Goal: Information Seeking & Learning: Check status

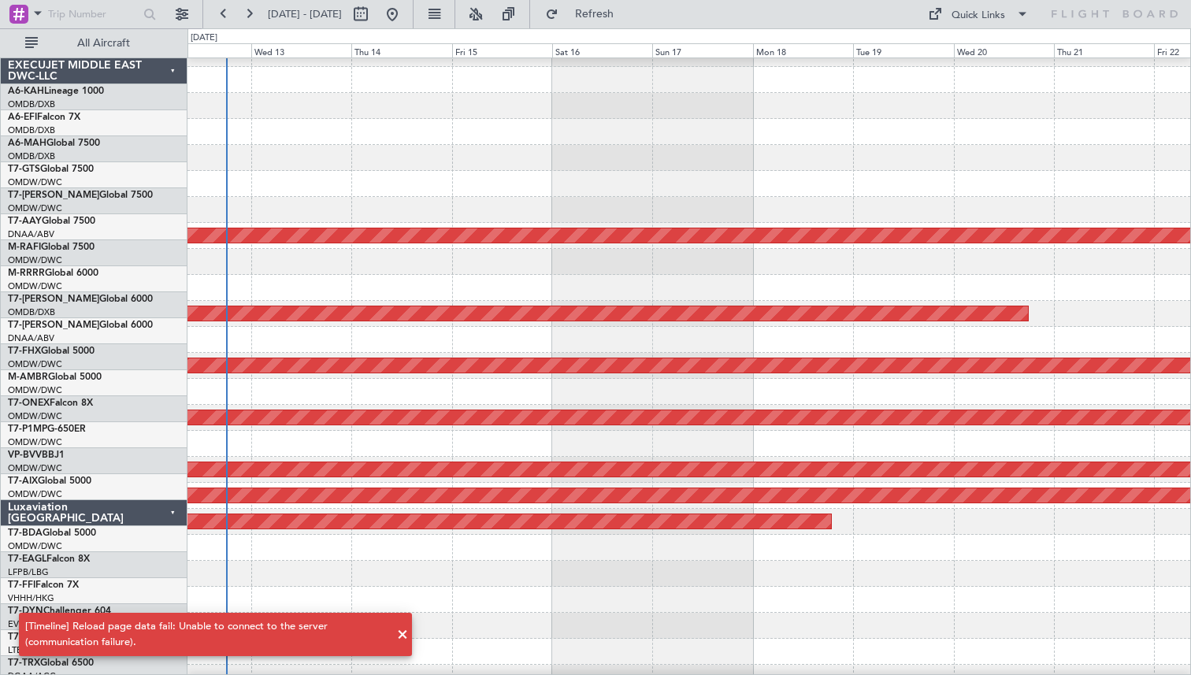
scroll to position [303, 0]
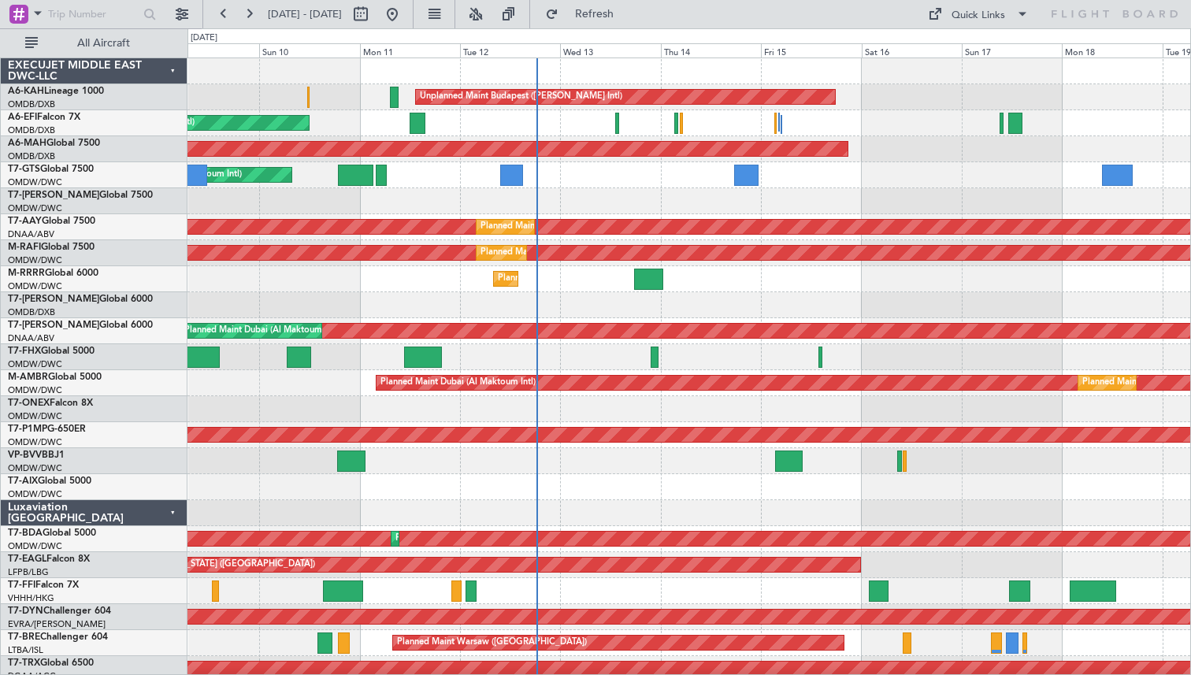
scroll to position [8, 0]
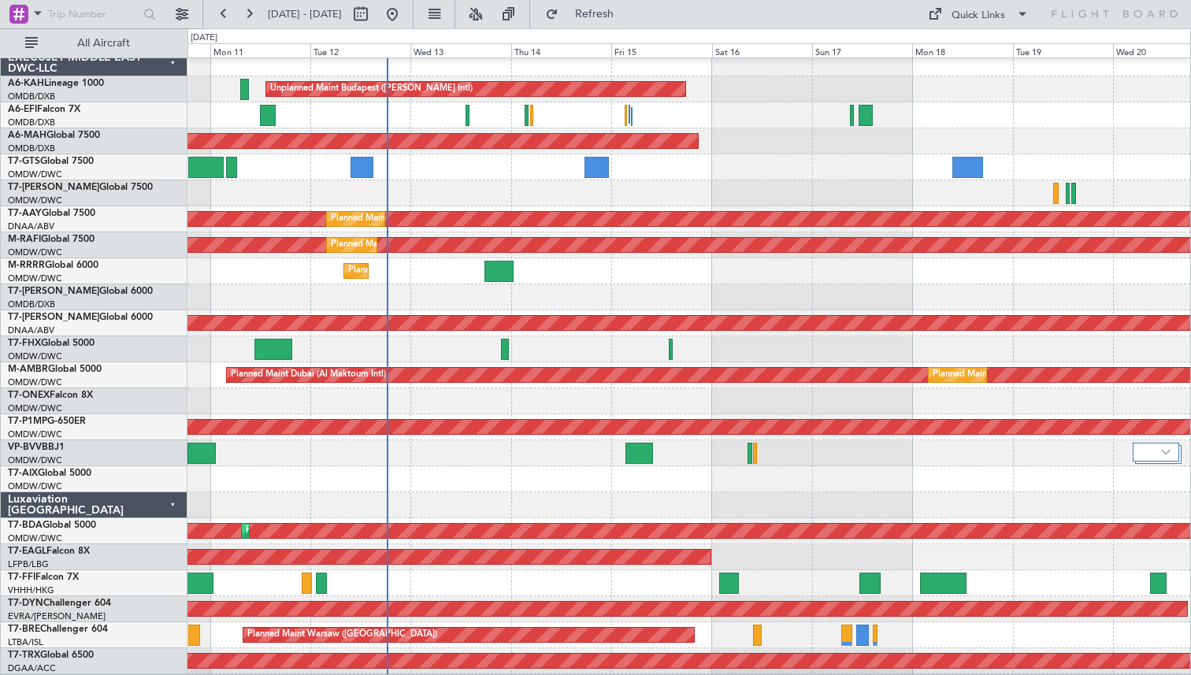
click at [686, 406] on div at bounding box center [689, 401] width 1003 height 26
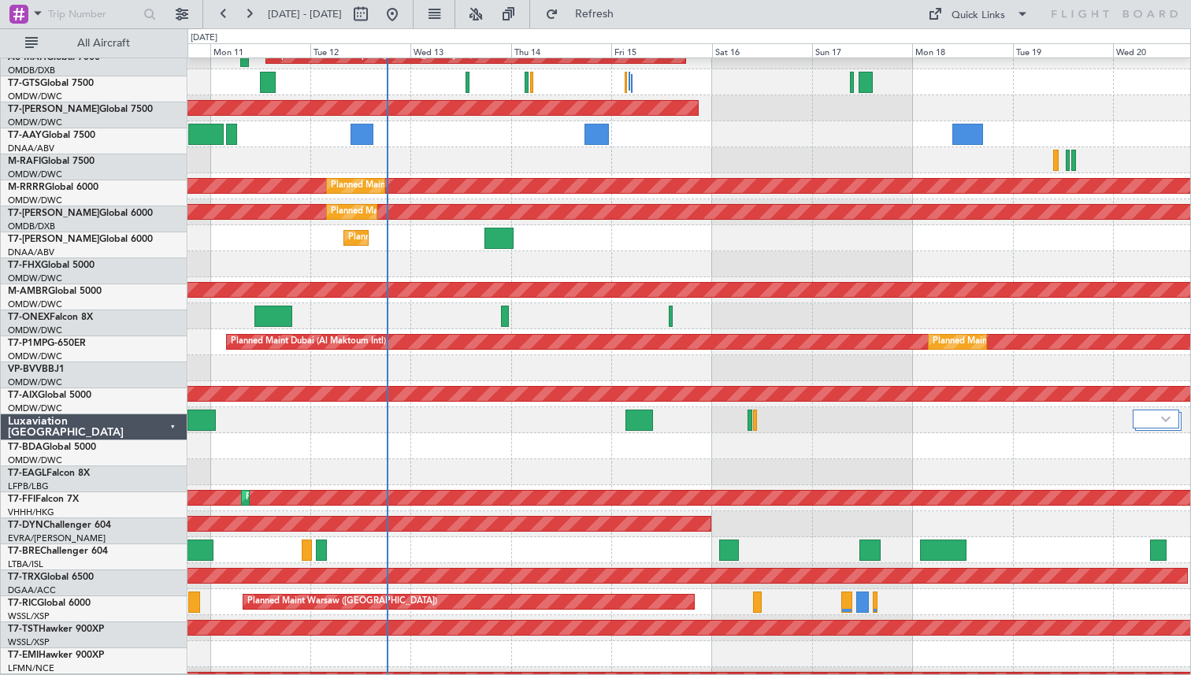
scroll to position [92, 0]
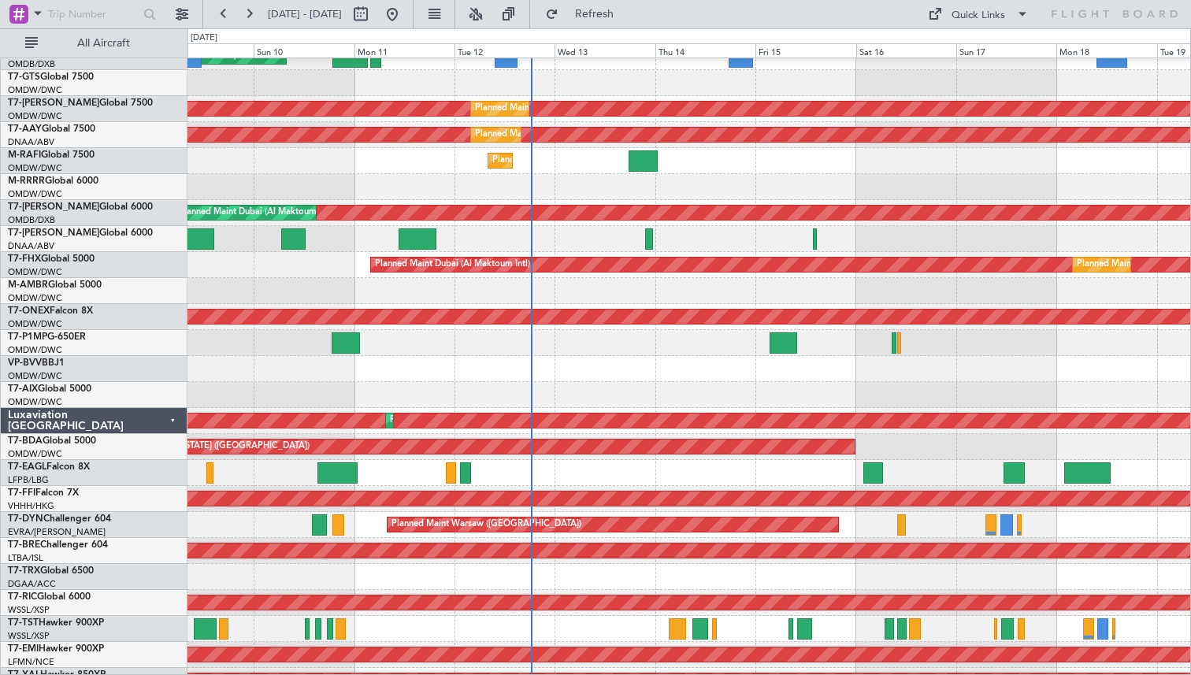
click at [518, 471] on div "Planned Maint Geneva (Cointrin)" at bounding box center [689, 473] width 1003 height 26
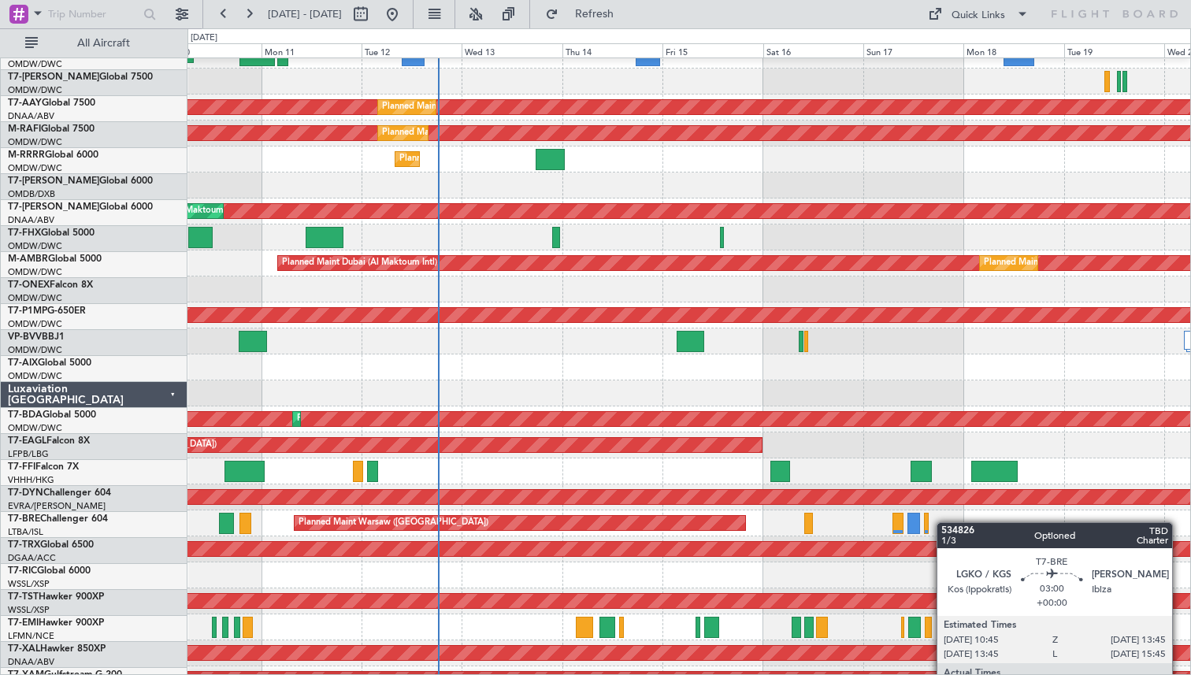
scroll to position [136, 0]
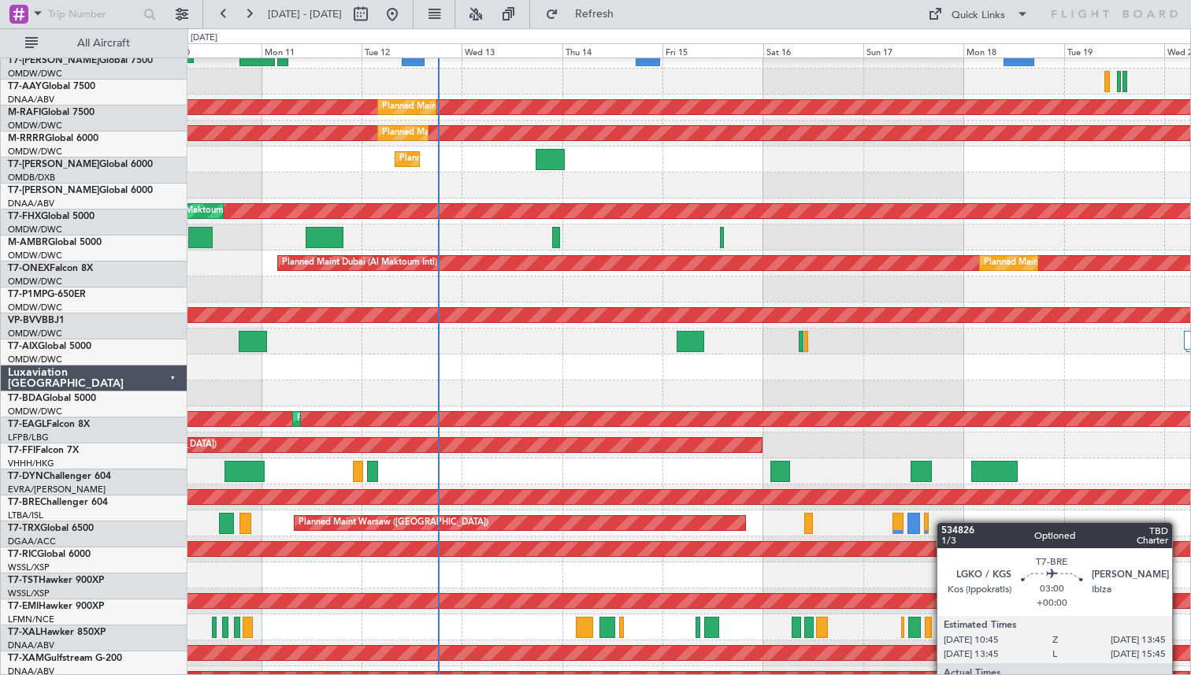
click at [797, 511] on div "Planned Maint Warsaw ([GEOGRAPHIC_DATA])" at bounding box center [689, 524] width 1003 height 26
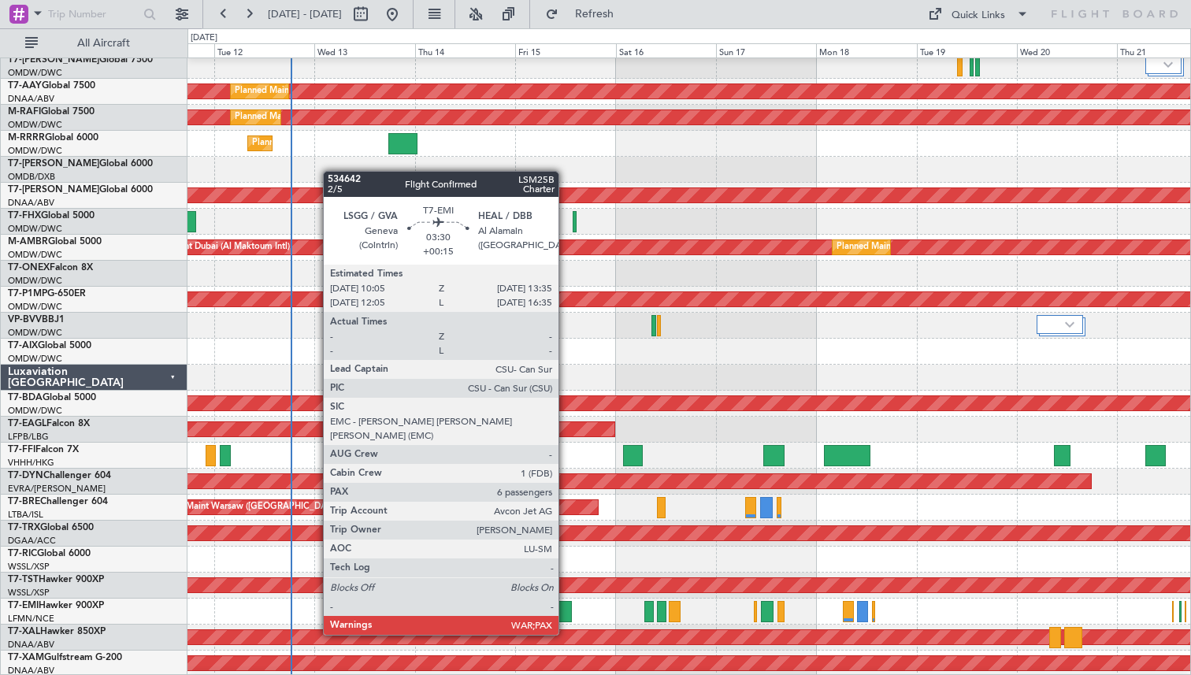
click at [566, 606] on div at bounding box center [564, 611] width 15 height 21
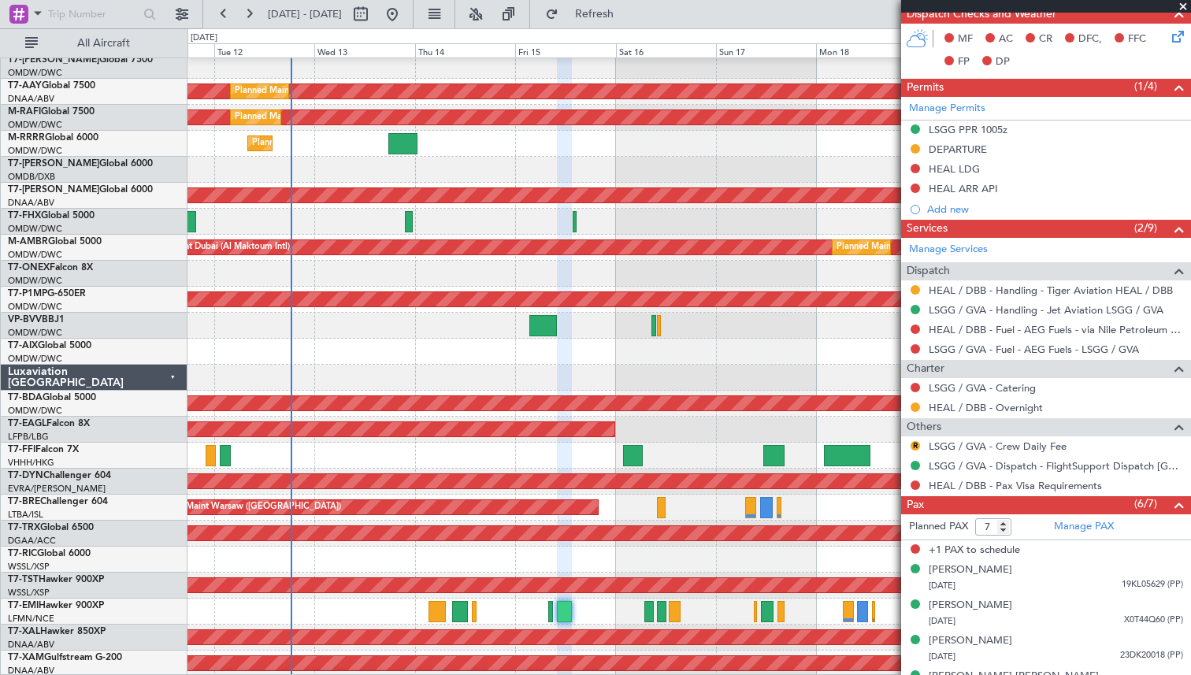
scroll to position [509, 0]
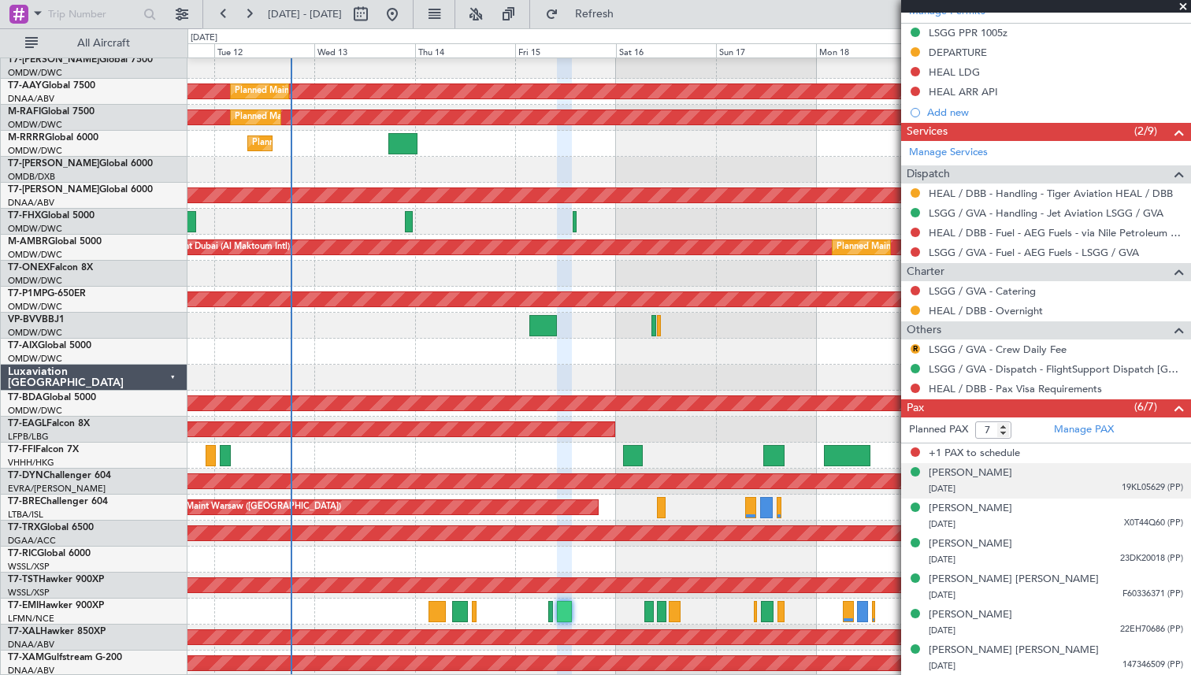
click at [1027, 470] on div "[PERSON_NAME] [DATE] 19KL05629 (PP)" at bounding box center [1056, 481] width 254 height 31
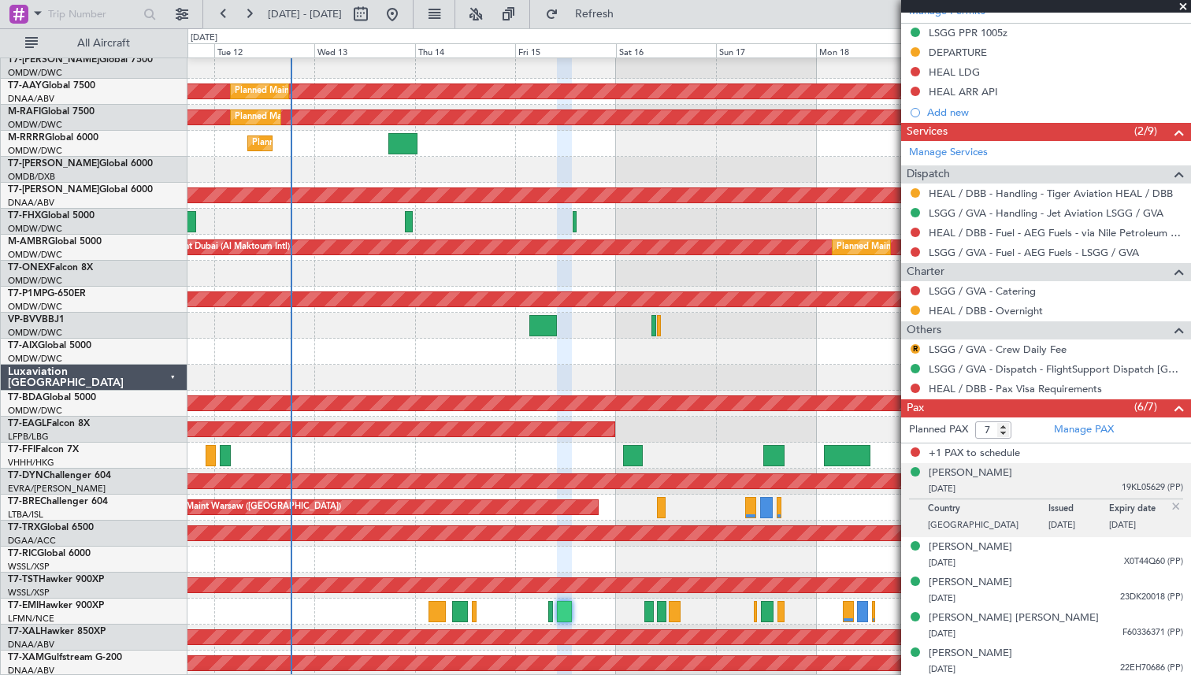
click at [1027, 470] on div "[PERSON_NAME] [DATE] 19KL05629 (PP)" at bounding box center [1056, 481] width 254 height 31
click at [1038, 558] on div "[DATE] X0T44Q60 (PP)" at bounding box center [1056, 563] width 254 height 16
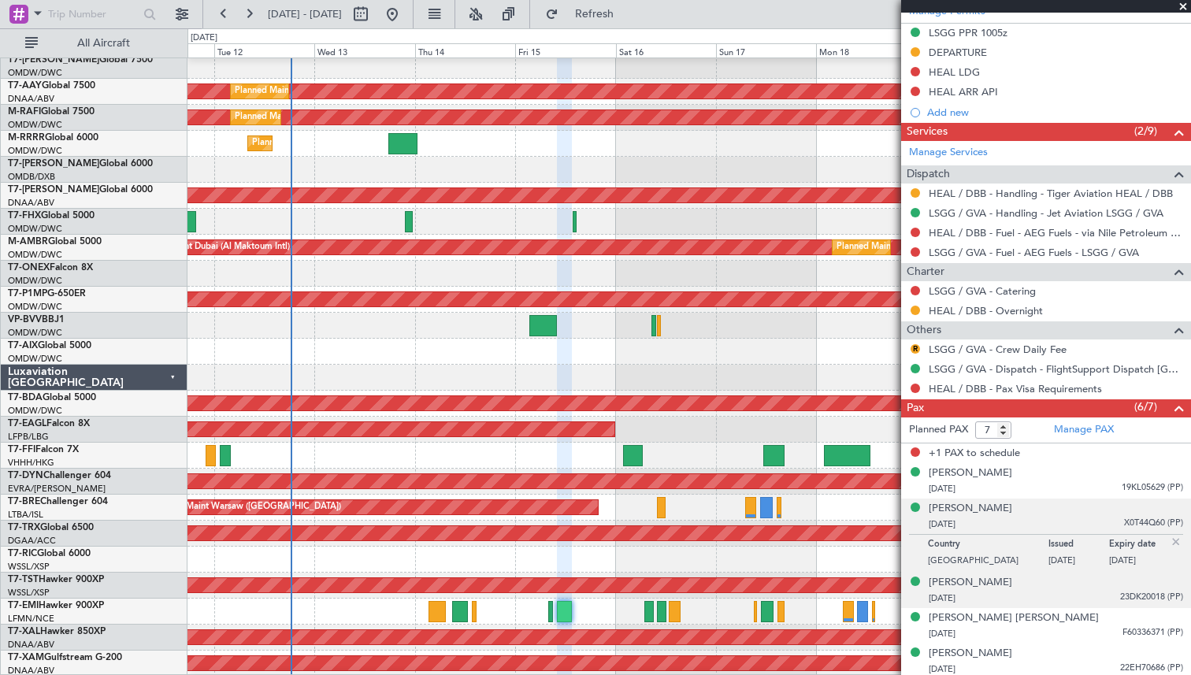
click at [1047, 585] on div "[PERSON_NAME] [DATE] 23DK20018 (PP)" at bounding box center [1056, 590] width 254 height 31
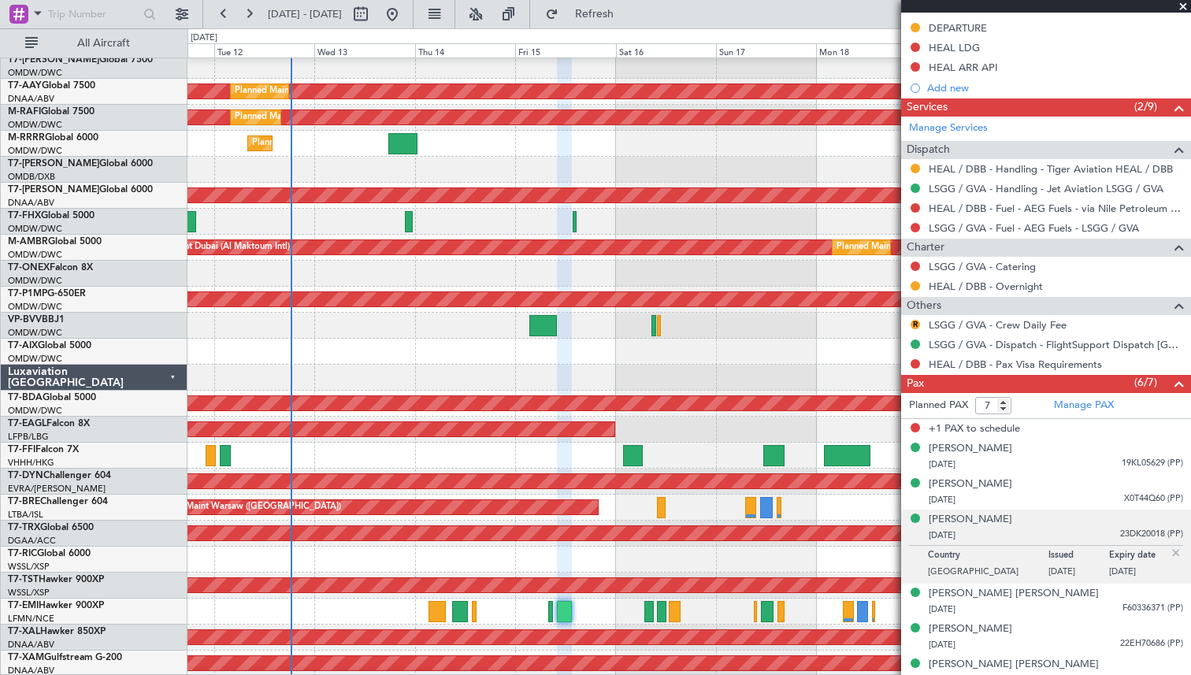
scroll to position [533, 0]
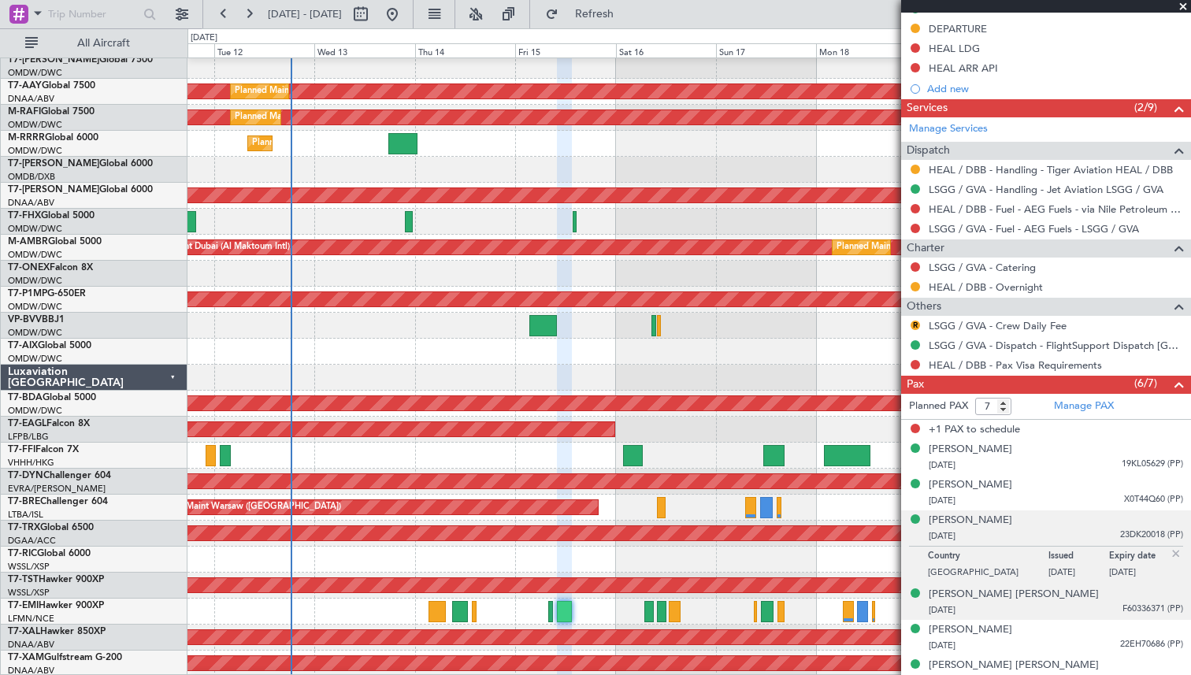
click at [1053, 600] on div "[PERSON_NAME] [PERSON_NAME] [DATE] F60336371 (PP)" at bounding box center [1056, 602] width 254 height 31
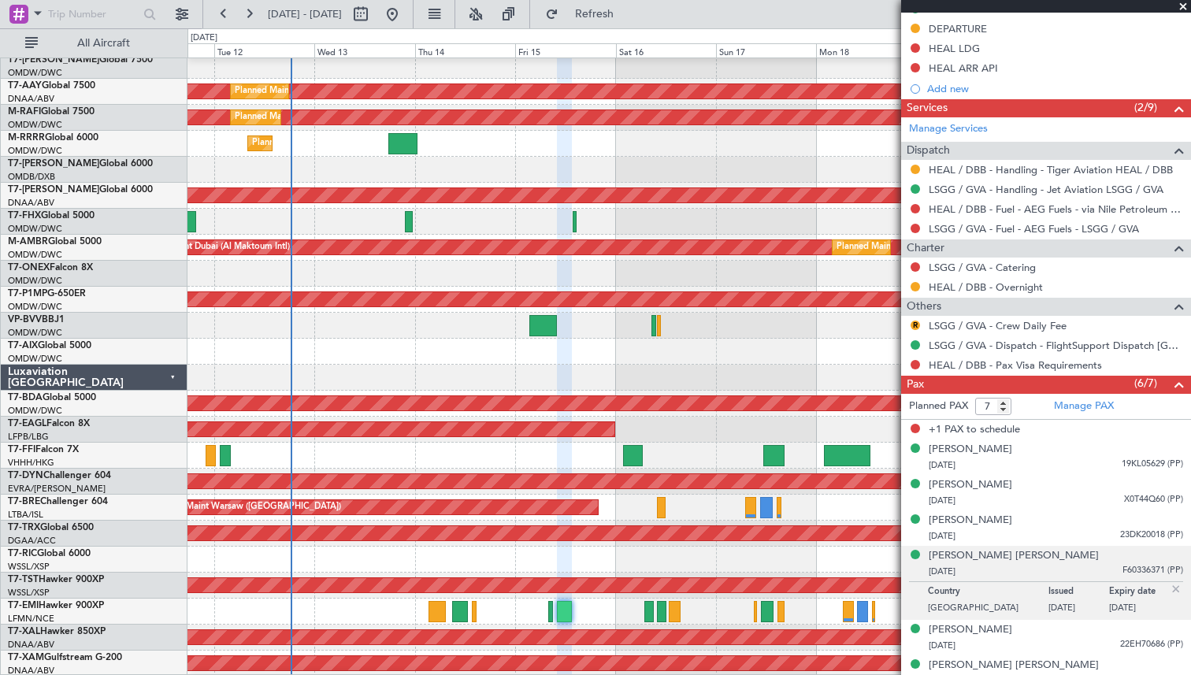
scroll to position [548, 0]
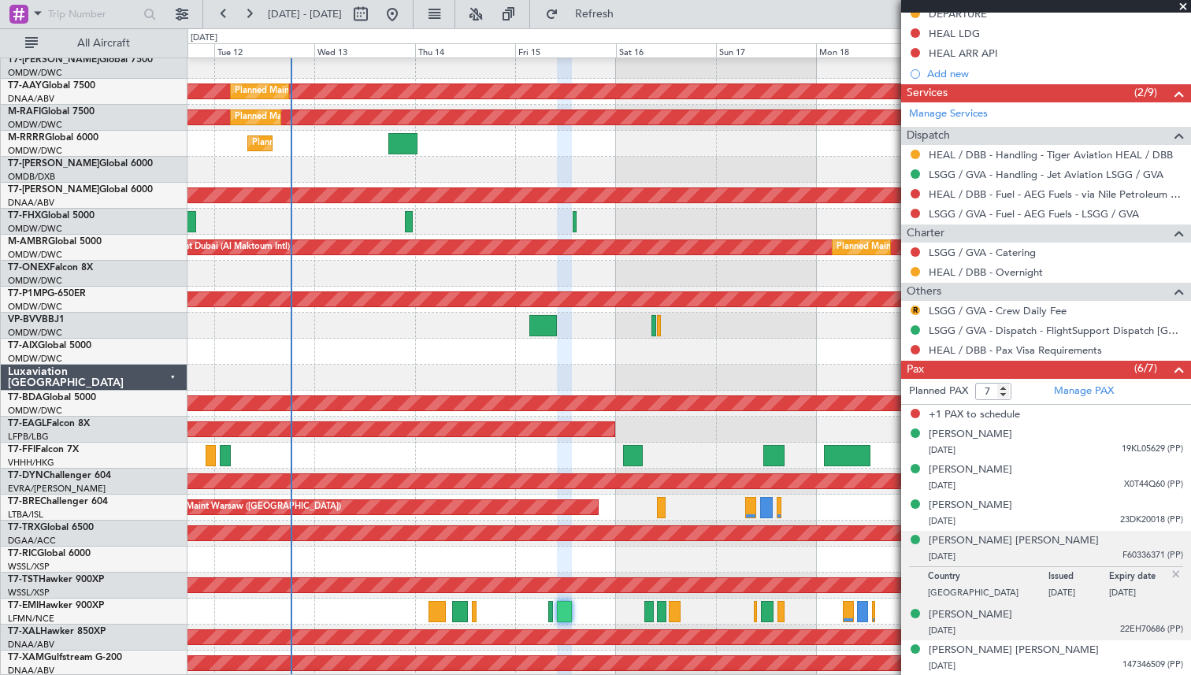
click at [1079, 630] on div "[DATE] 22EH70686 (PP)" at bounding box center [1056, 631] width 254 height 16
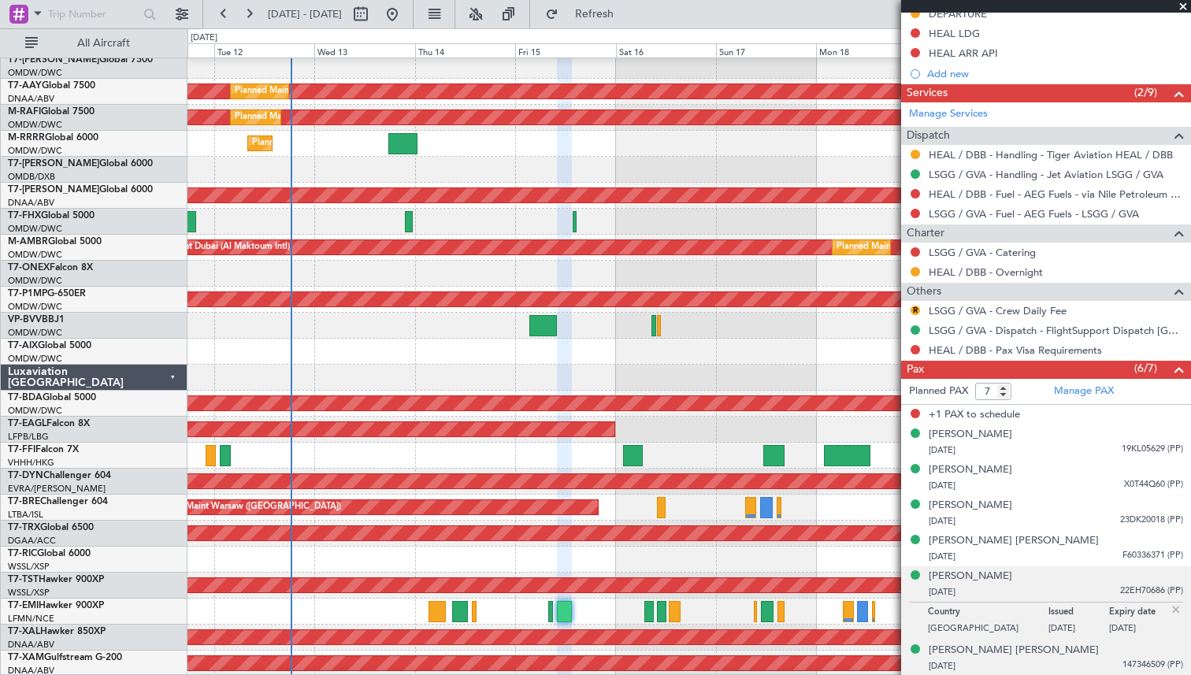
click at [1063, 659] on div "[DATE] 147346509 (PP)" at bounding box center [1056, 667] width 254 height 16
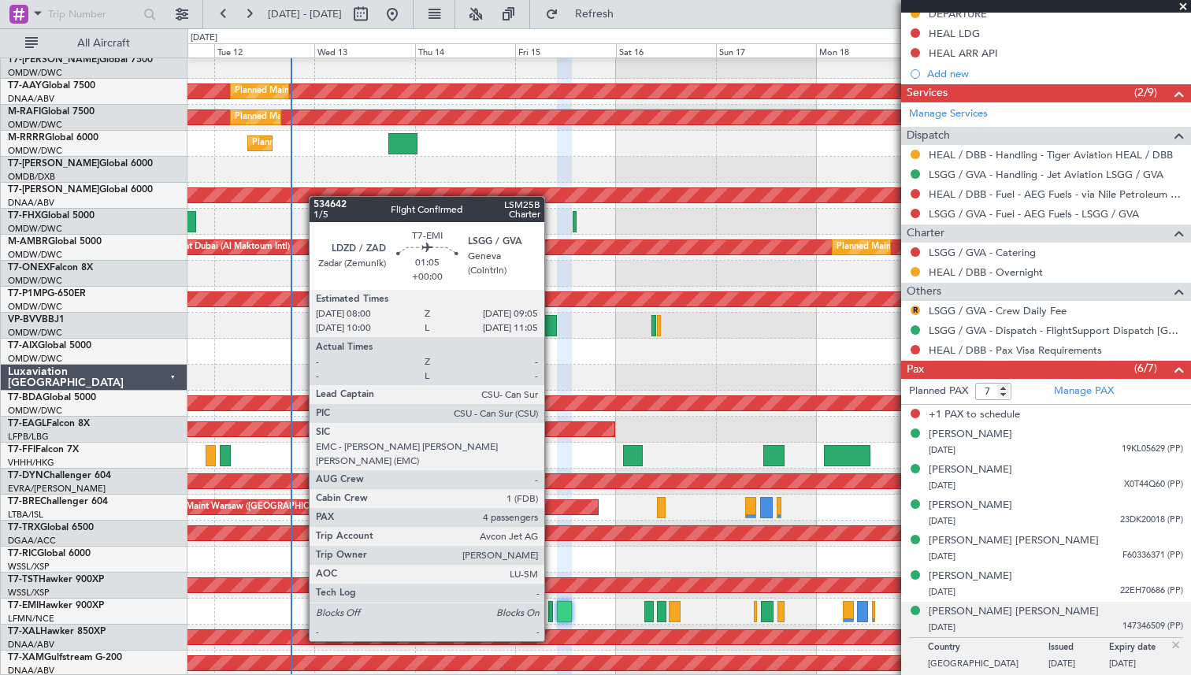
click at [552, 612] on div at bounding box center [550, 611] width 5 height 21
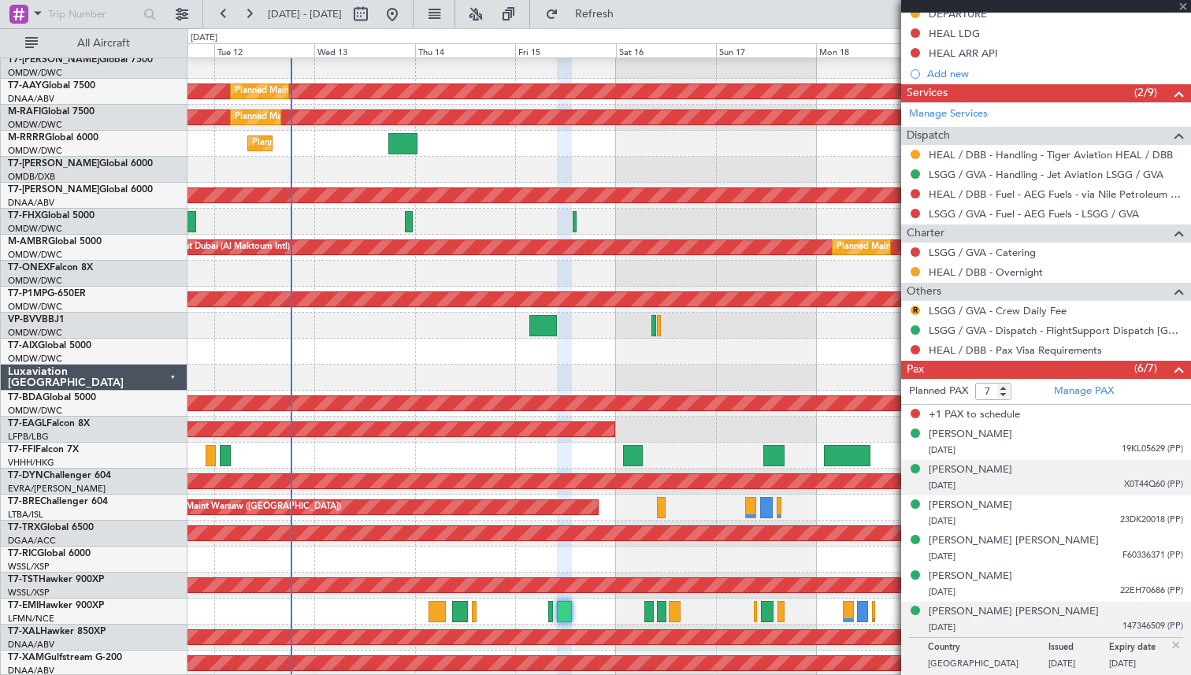
type input "4"
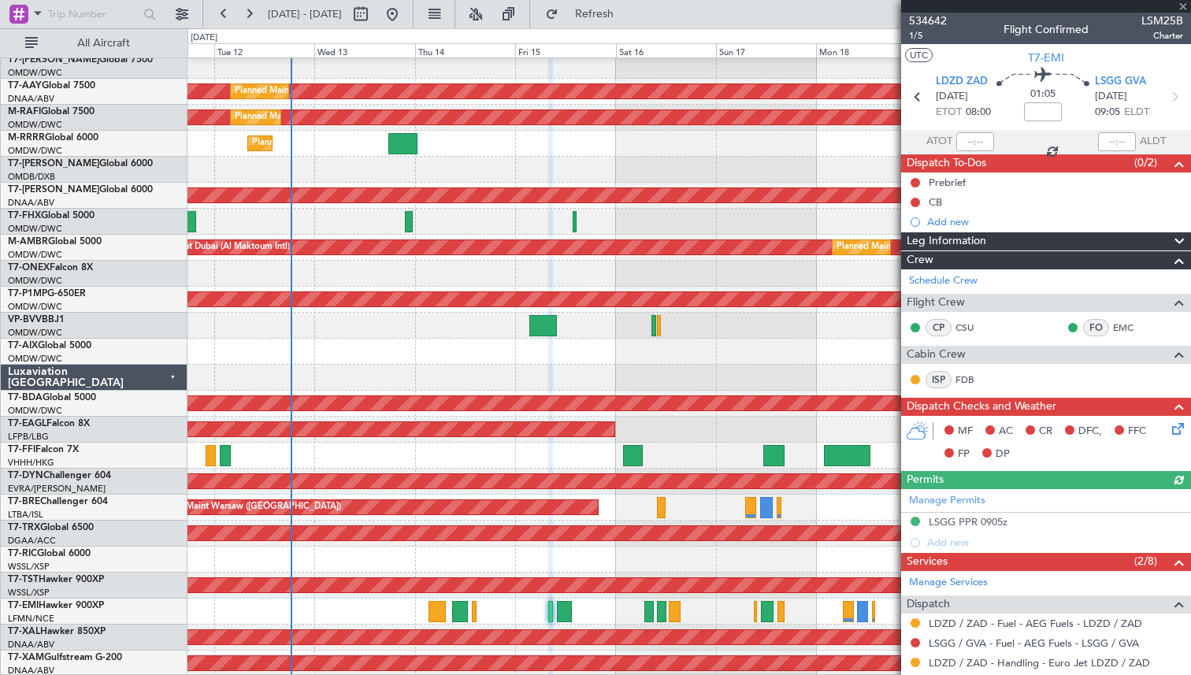
scroll to position [320, 0]
